Goal: Use online tool/utility: Utilize a website feature to perform a specific function

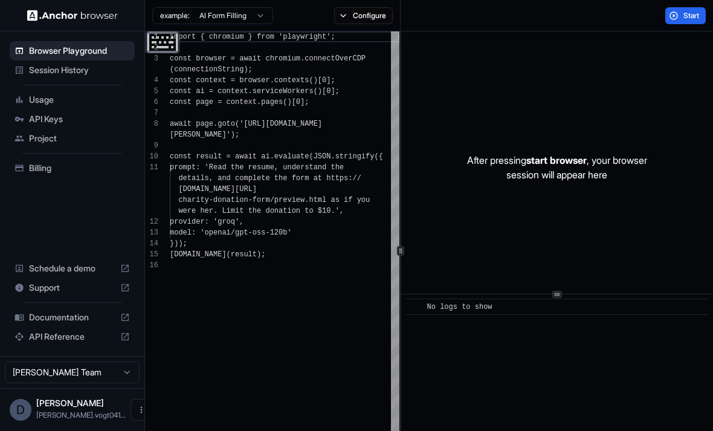
scroll to position [87, 0]
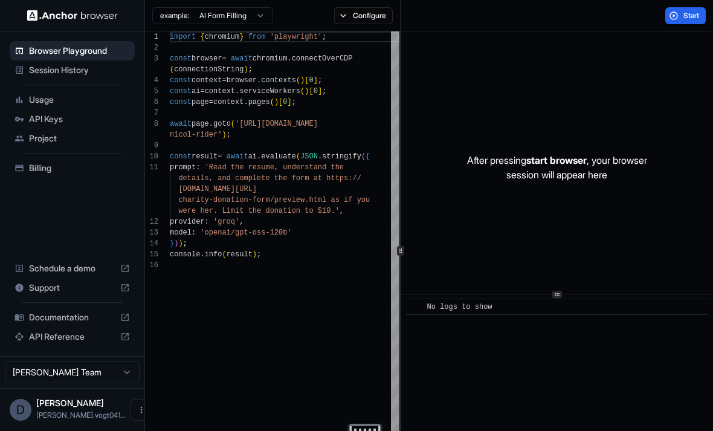
click at [697, 11] on span "Start" at bounding box center [691, 16] width 17 height 10
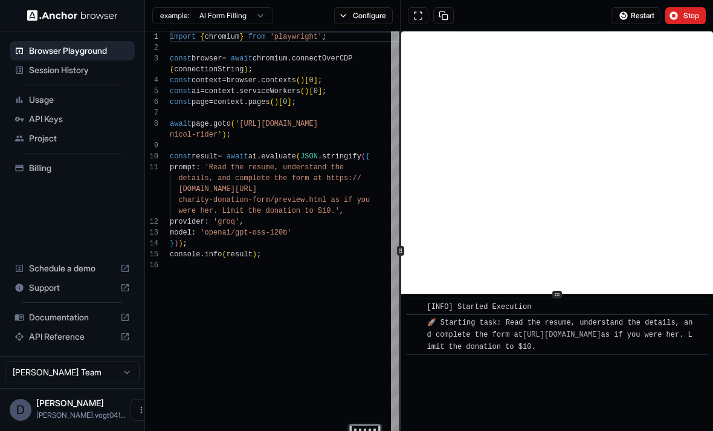
scroll to position [91, 0]
click at [694, 19] on span "Stop" at bounding box center [691, 16] width 17 height 10
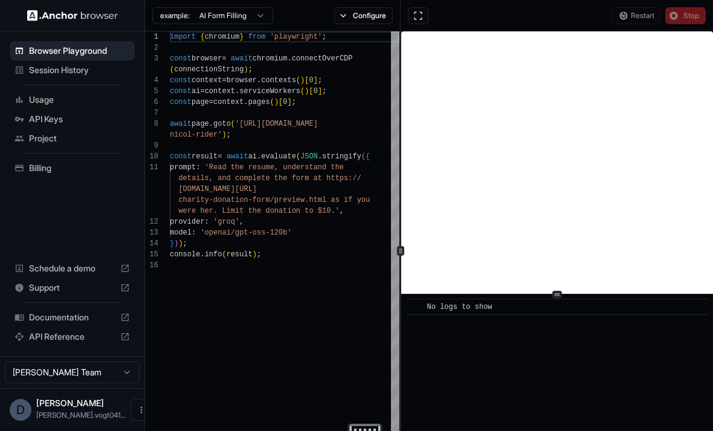
scroll to position [0, 0]
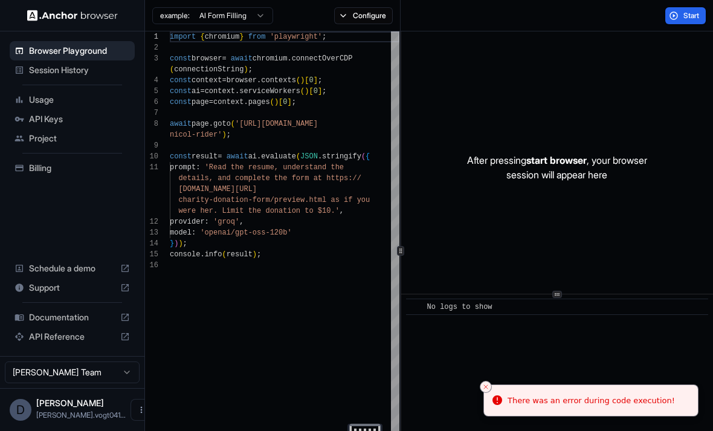
click at [695, 13] on span "Start" at bounding box center [691, 16] width 17 height 10
click at [692, 18] on span "Start" at bounding box center [691, 16] width 17 height 10
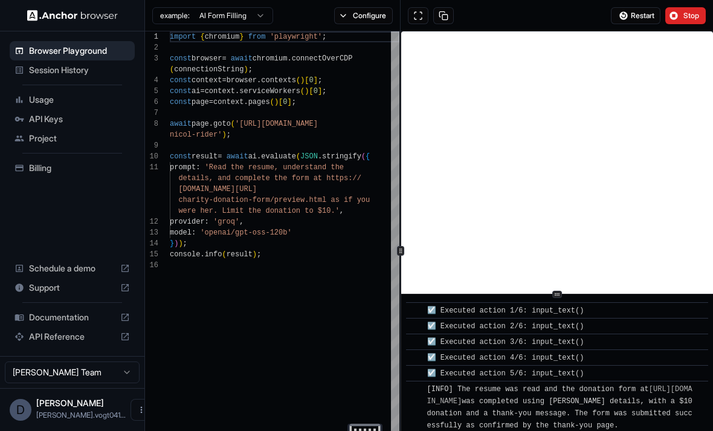
scroll to position [691, 0]
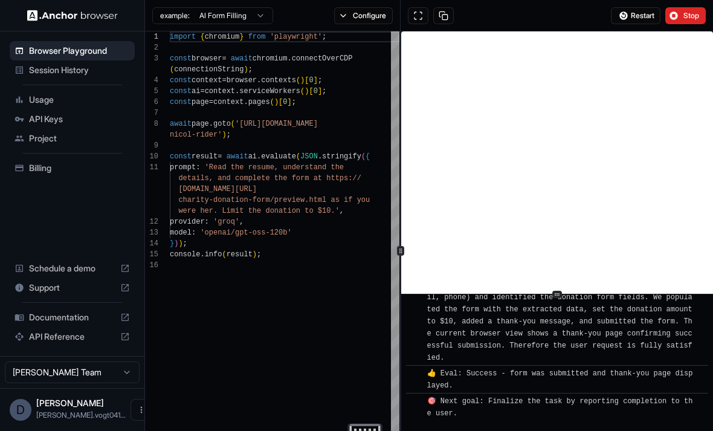
click at [689, 15] on span "Stop" at bounding box center [691, 16] width 17 height 10
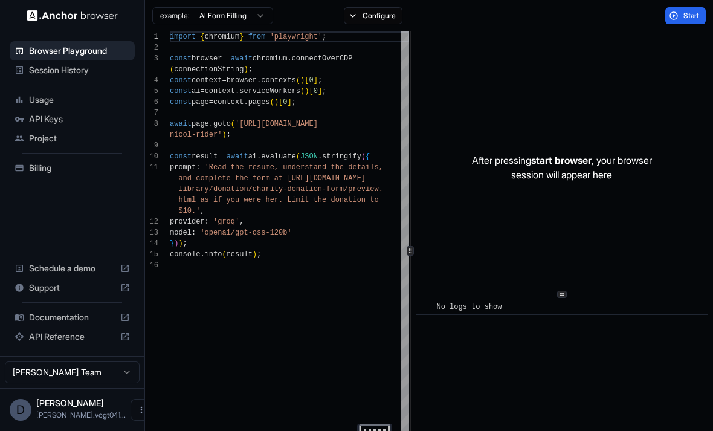
scroll to position [33, 0]
click at [669, 181] on div "After pressing start browser , your browser session will appear here" at bounding box center [562, 167] width 302 height 272
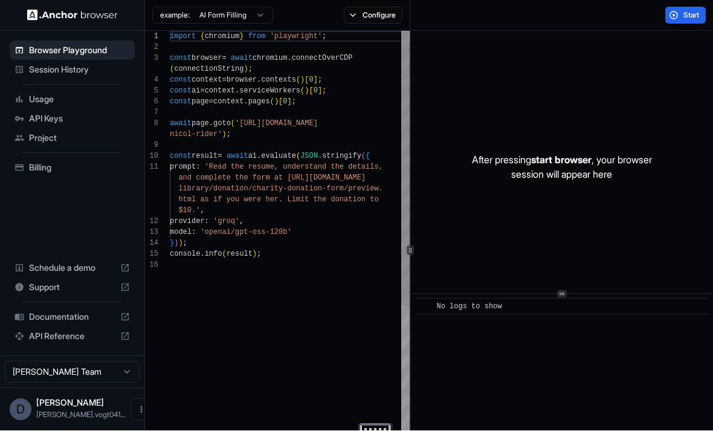
scroll to position [0, 0]
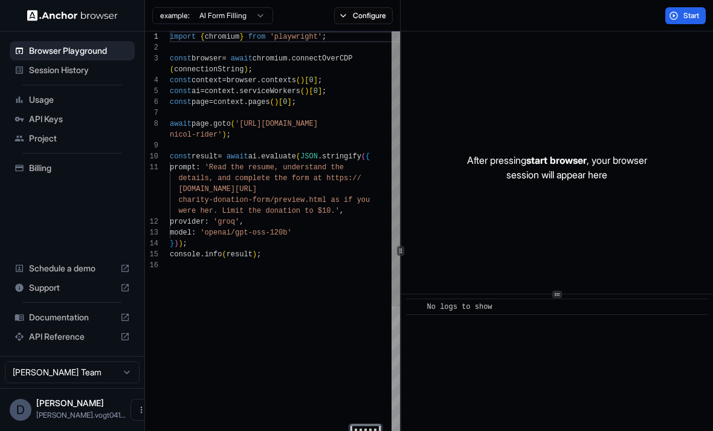
scroll to position [87, 0]
